Goal: Find contact information: Find contact information

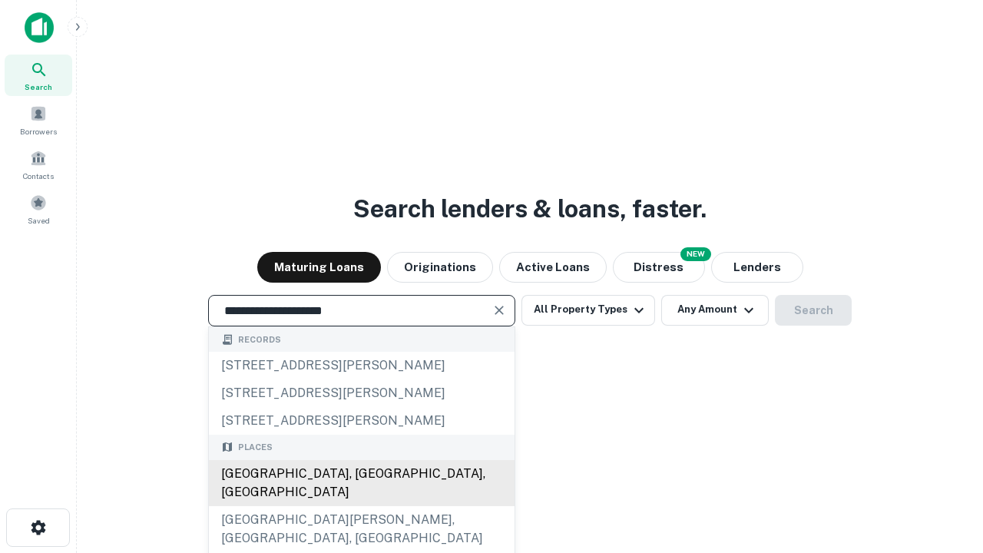
click at [361, 506] on div "[GEOGRAPHIC_DATA], [GEOGRAPHIC_DATA], [GEOGRAPHIC_DATA]" at bounding box center [362, 483] width 306 height 46
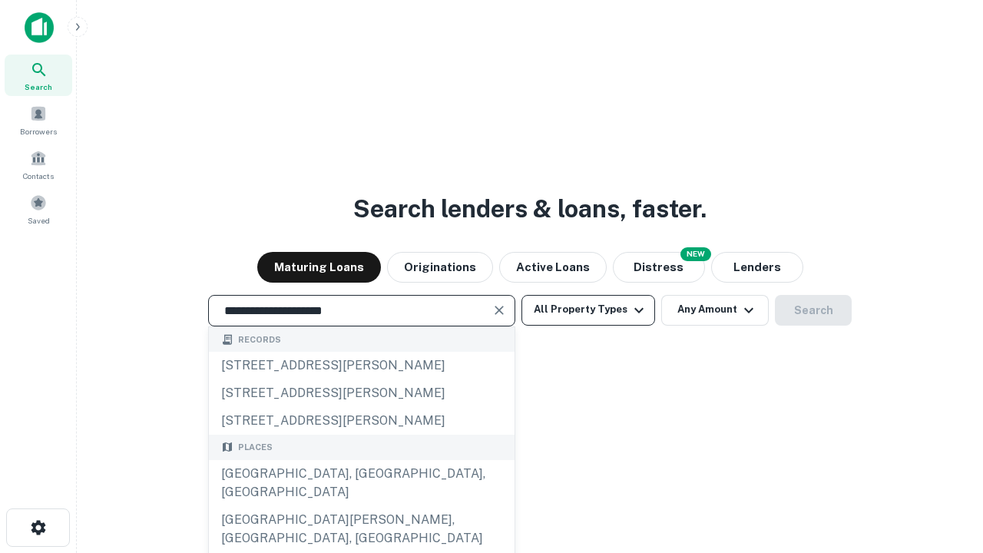
type input "**********"
click at [588, 309] on button "All Property Types" at bounding box center [588, 310] width 134 height 31
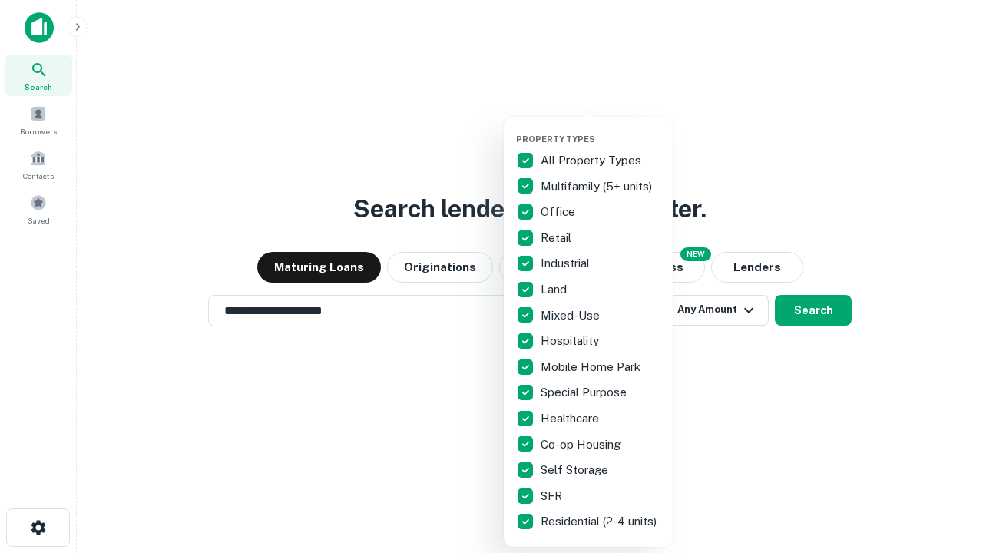
click at [600, 129] on button "button" at bounding box center [600, 129] width 169 height 1
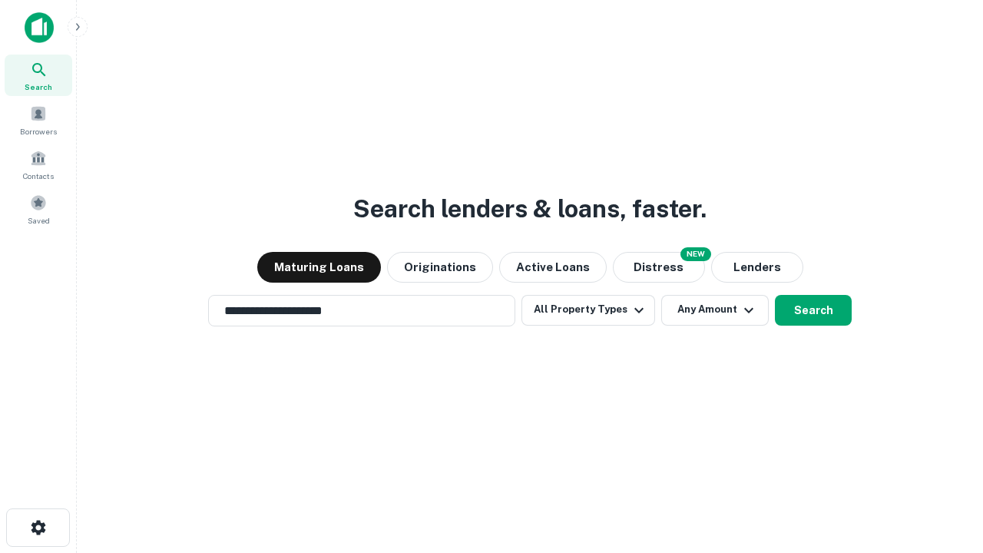
scroll to position [24, 0]
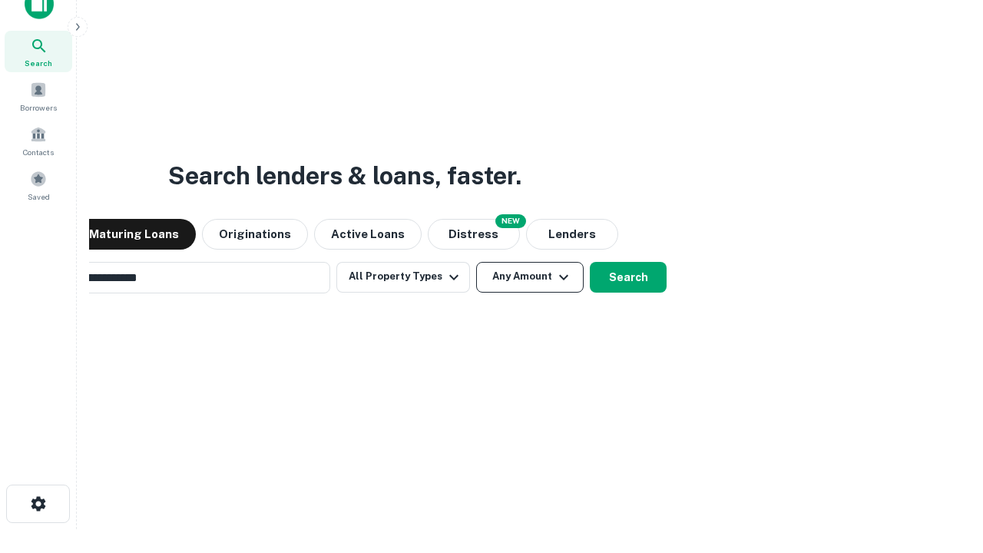
click at [476, 262] on button "Any Amount" at bounding box center [529, 277] width 107 height 31
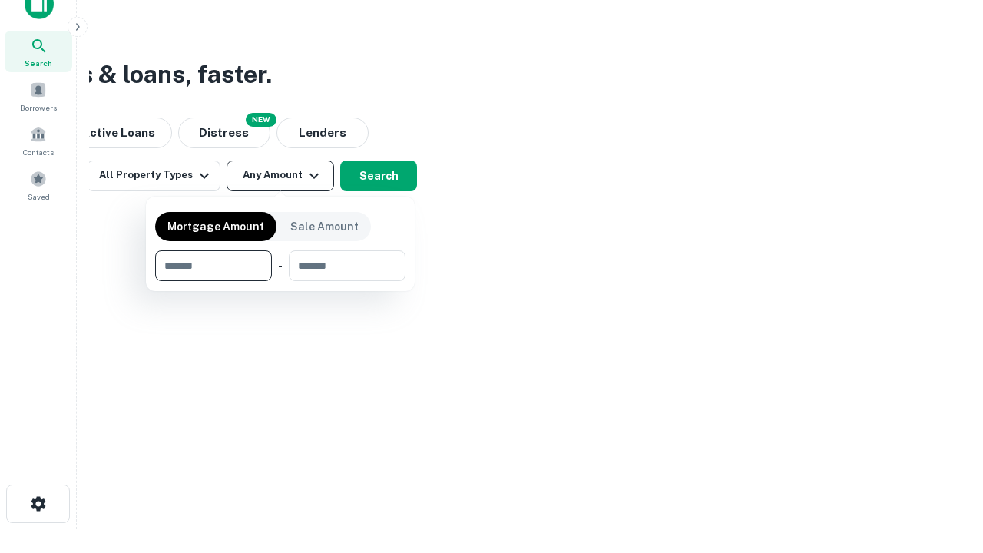
scroll to position [25, 0]
type input "*******"
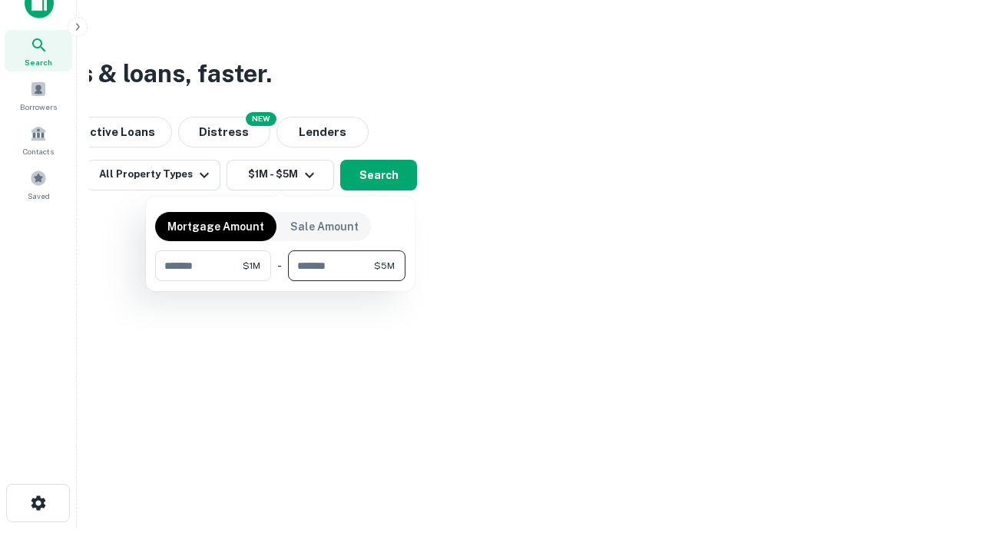
type input "*******"
click at [280, 281] on button "button" at bounding box center [280, 281] width 250 height 1
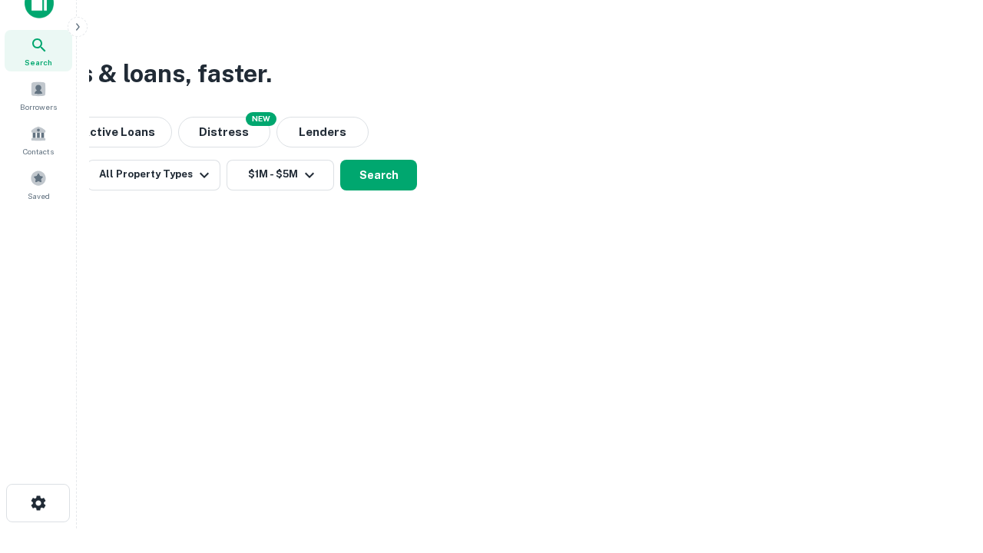
scroll to position [0, 0]
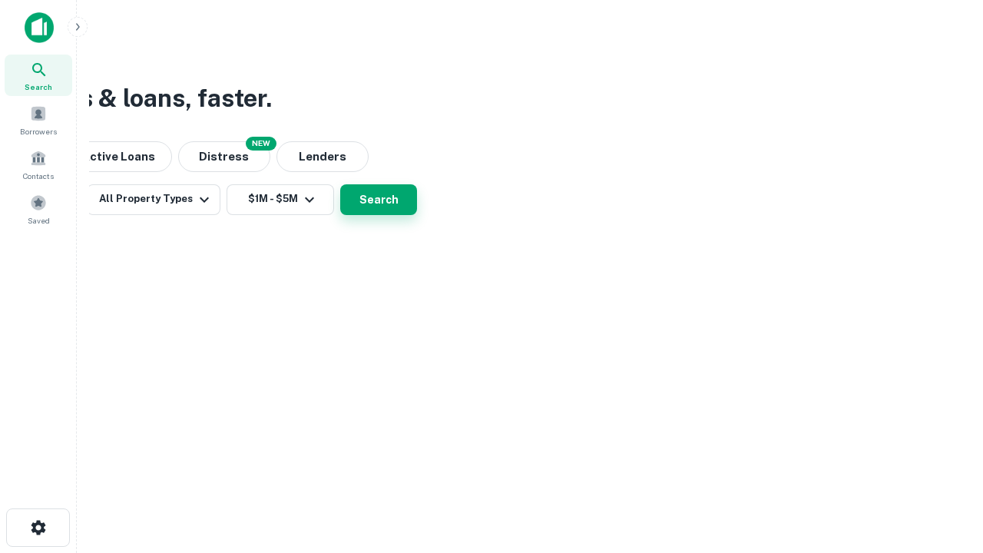
click at [417, 215] on button "Search" at bounding box center [378, 199] width 77 height 31
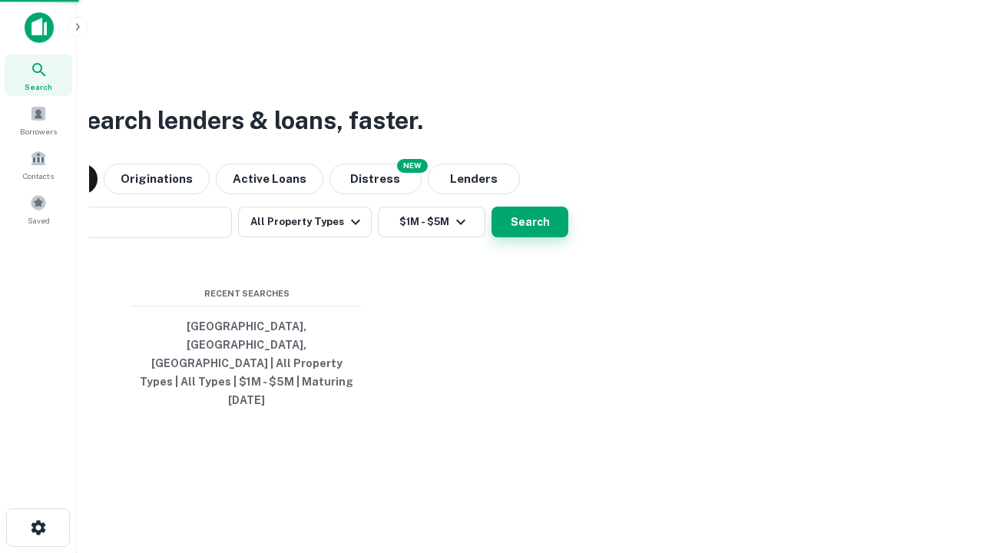
scroll to position [24, 0]
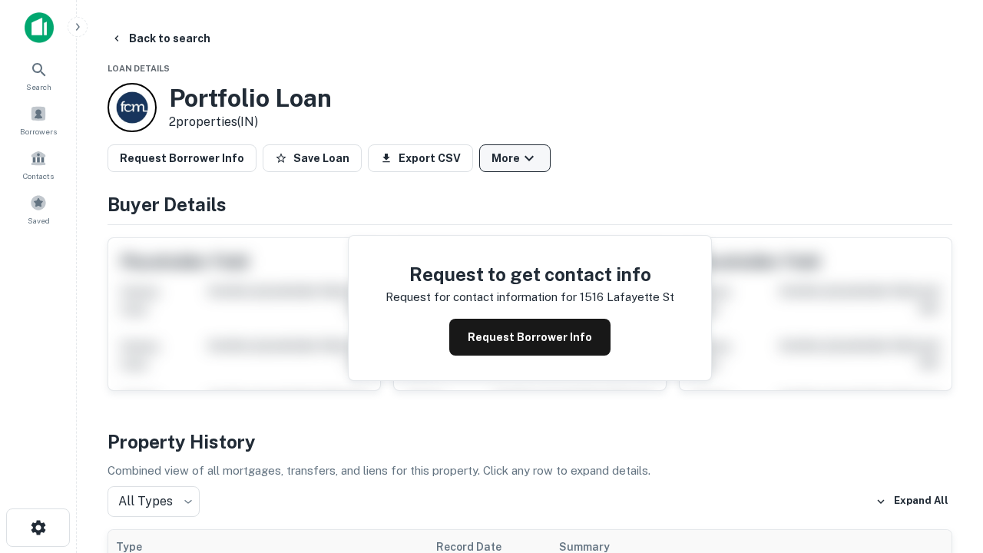
click at [514, 158] on button "More" at bounding box center [514, 158] width 71 height 28
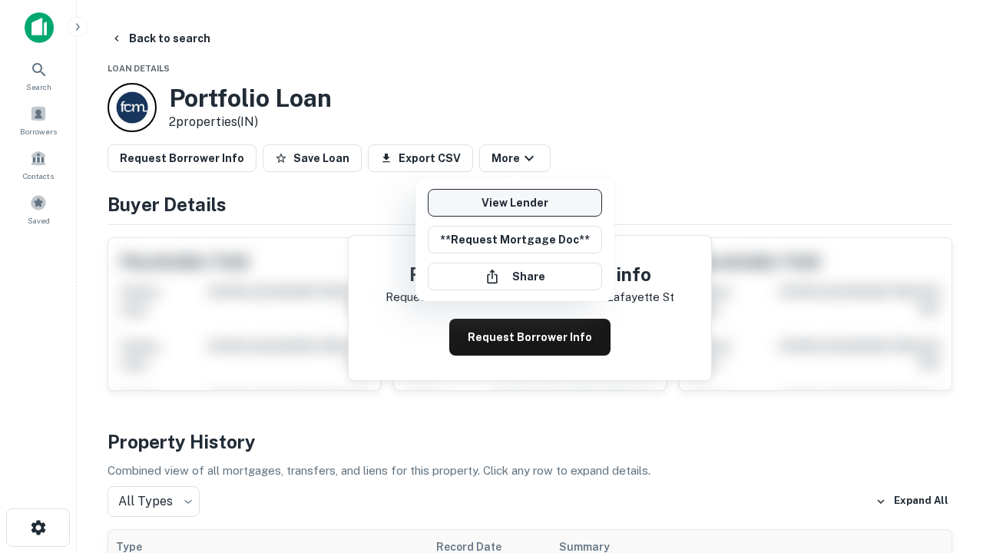
click at [514, 203] on link "View Lender" at bounding box center [515, 203] width 174 height 28
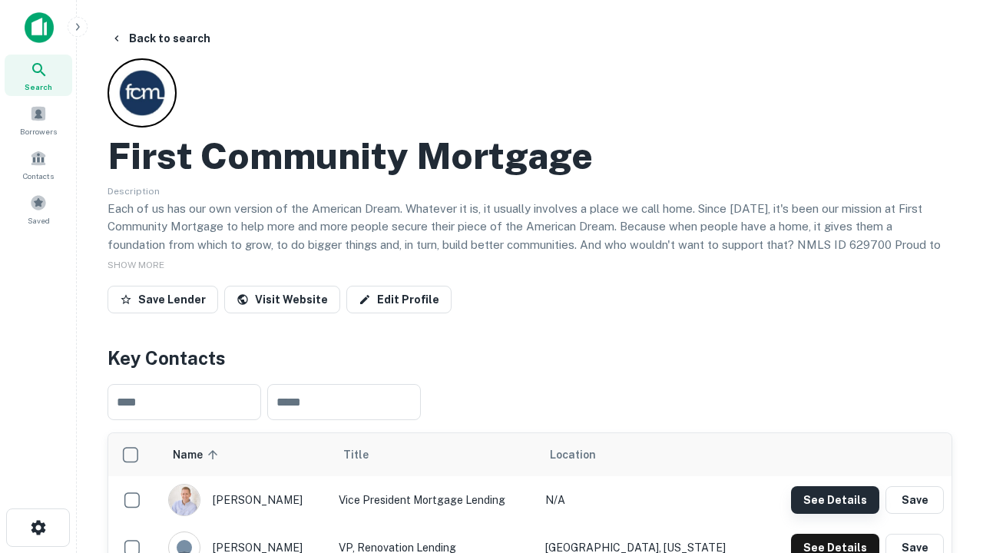
click at [835, 499] on button "See Details" at bounding box center [835, 500] width 88 height 28
click at [38, 527] on icon "button" at bounding box center [38, 527] width 18 height 18
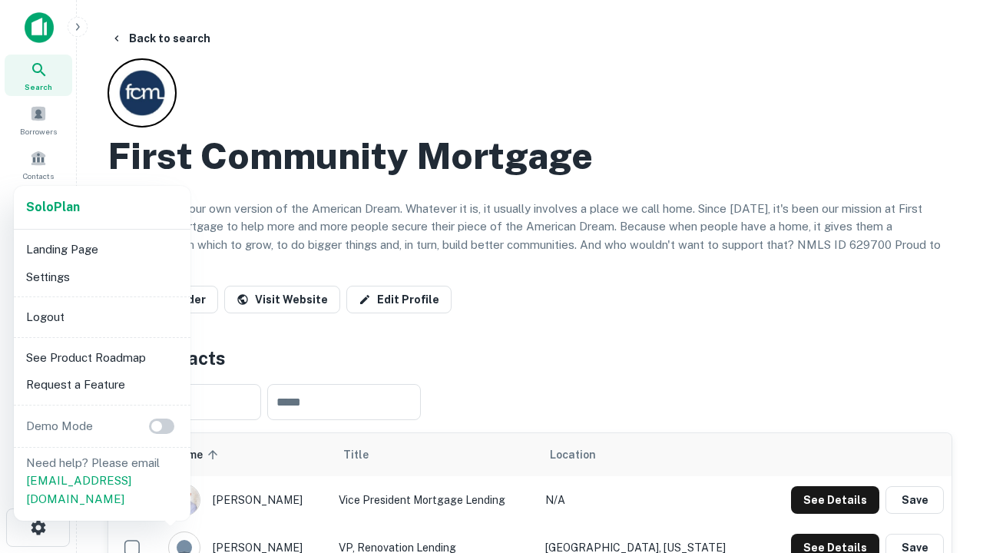
click at [101, 316] on li "Logout" at bounding box center [102, 317] width 164 height 28
